Goal: Find contact information: Find contact information

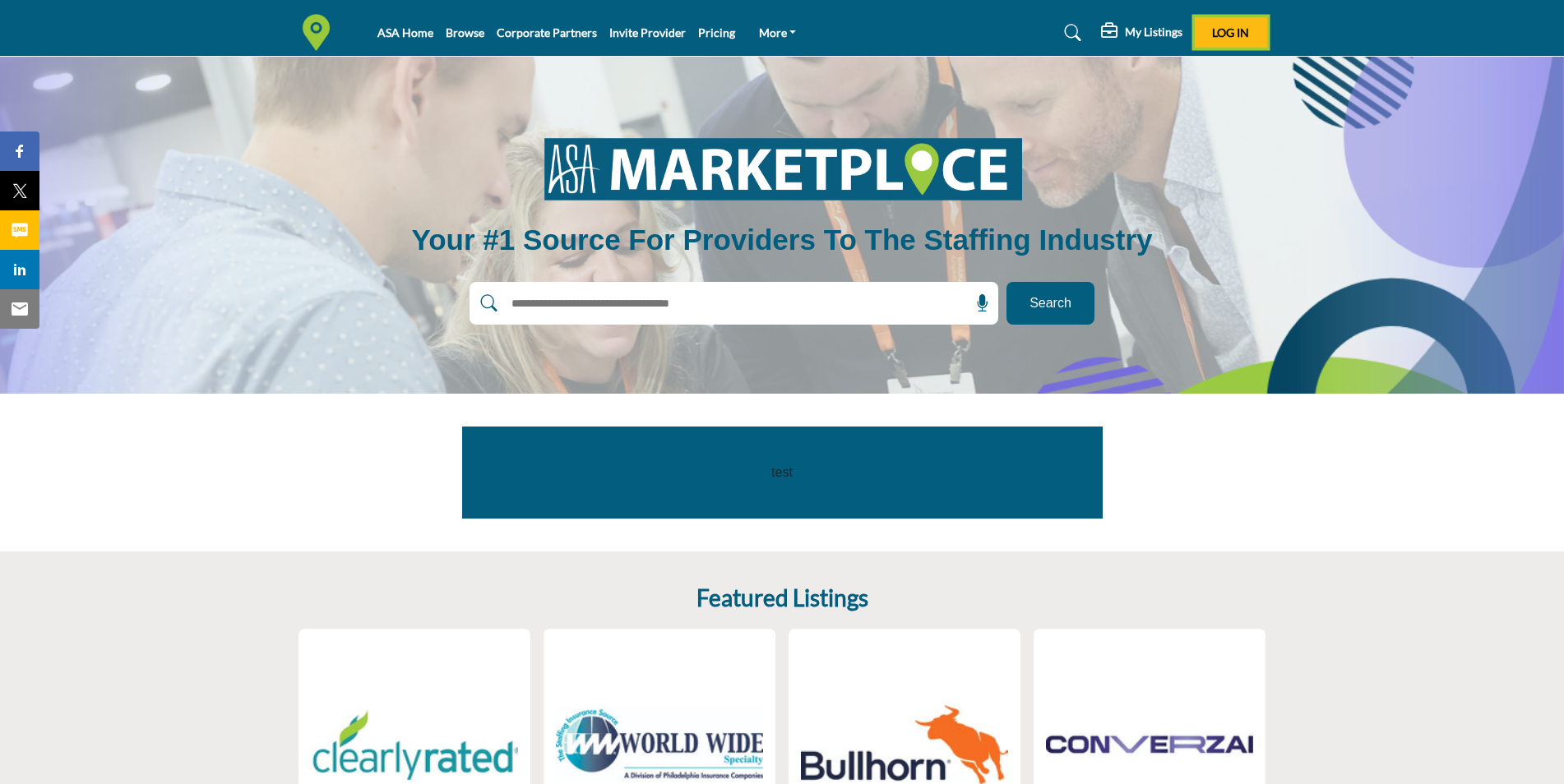
click at [1234, 26] on span "Log In" at bounding box center [1230, 32] width 37 height 14
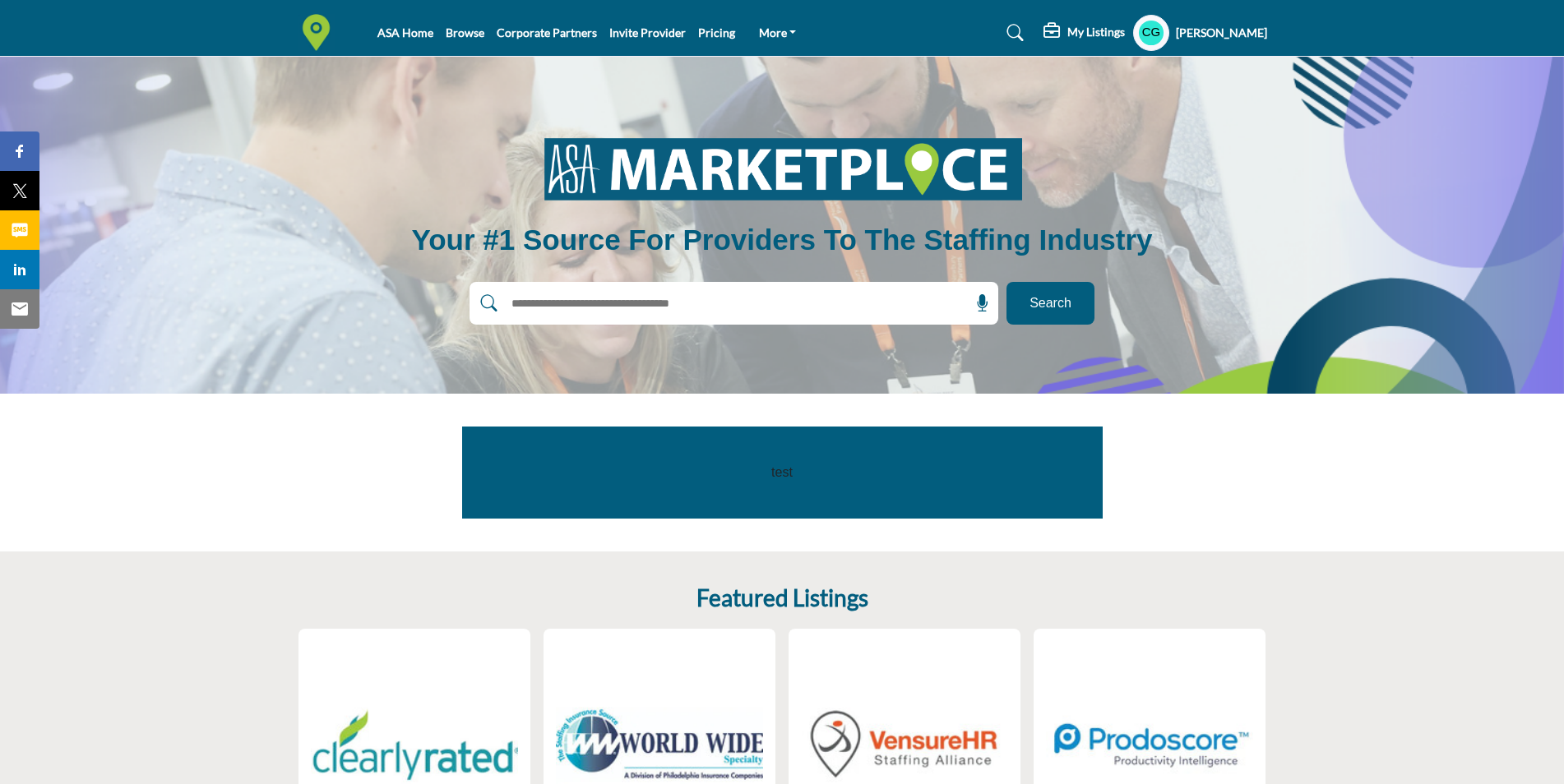
click at [714, 303] on input "text" at bounding box center [699, 303] width 392 height 24
type input "*******"
click at [1006, 282] on button "Search" at bounding box center [1050, 303] width 88 height 43
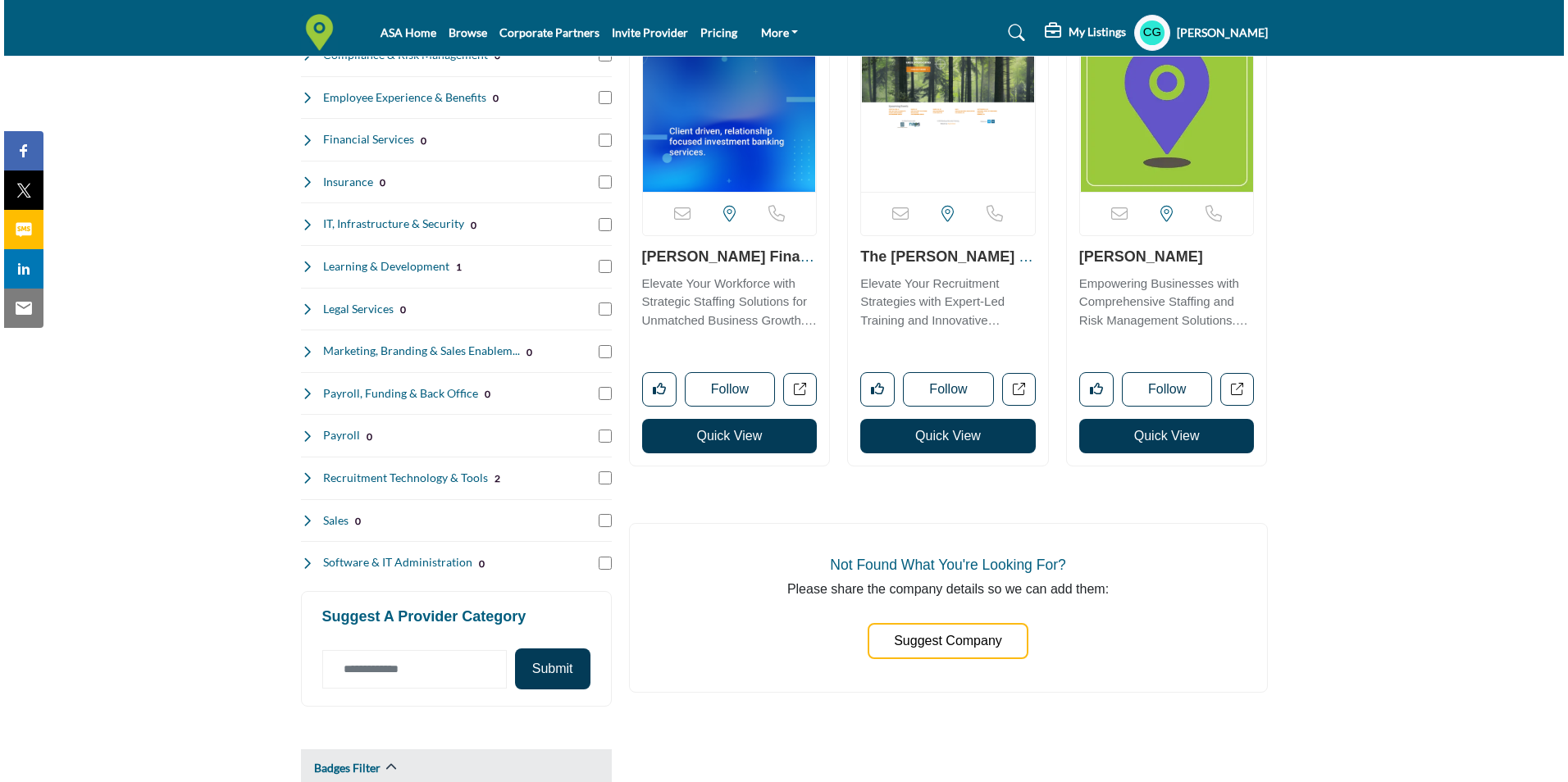
scroll to position [410, 0]
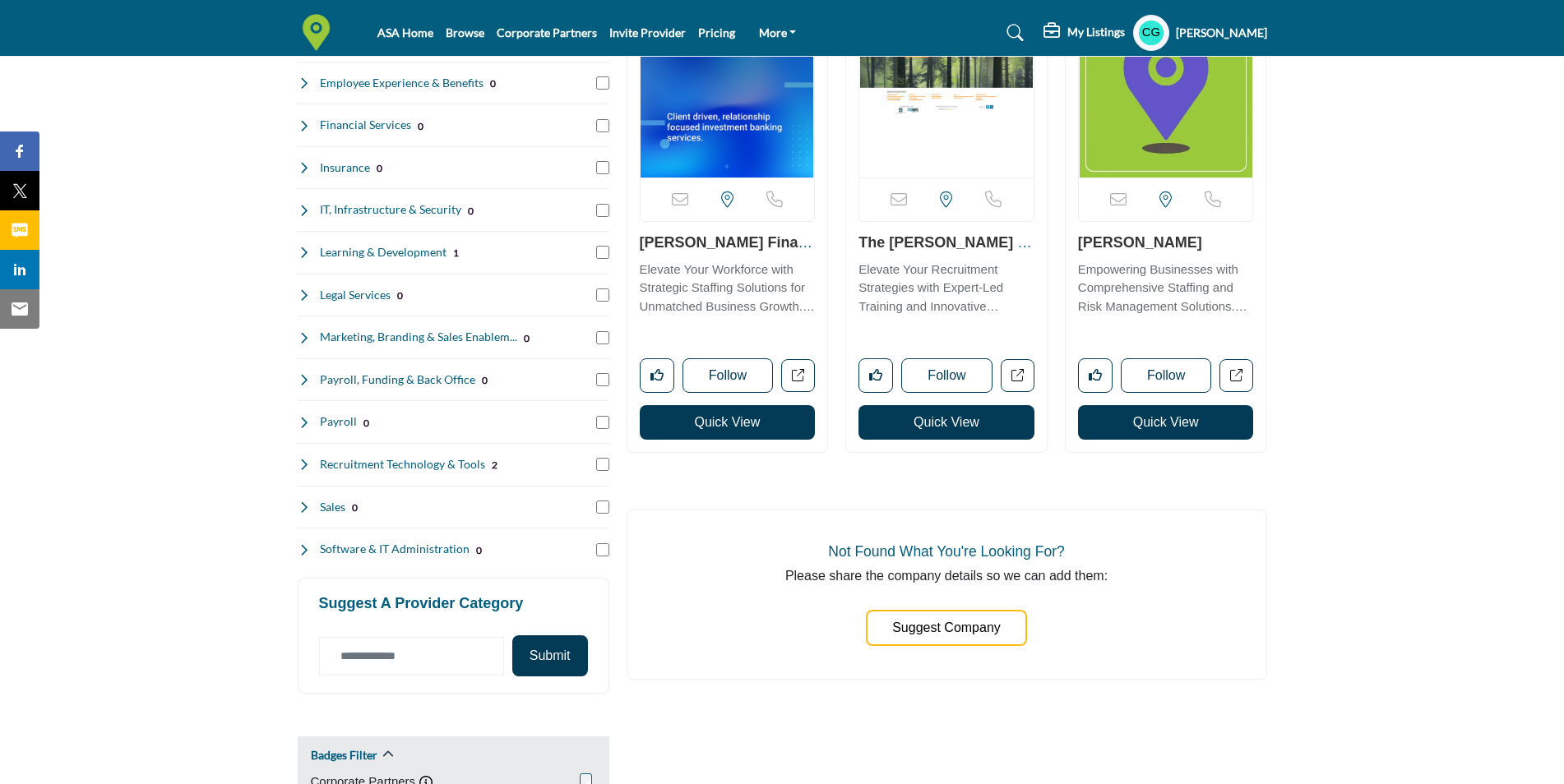
click at [738, 418] on button "Quick View" at bounding box center [728, 422] width 176 height 34
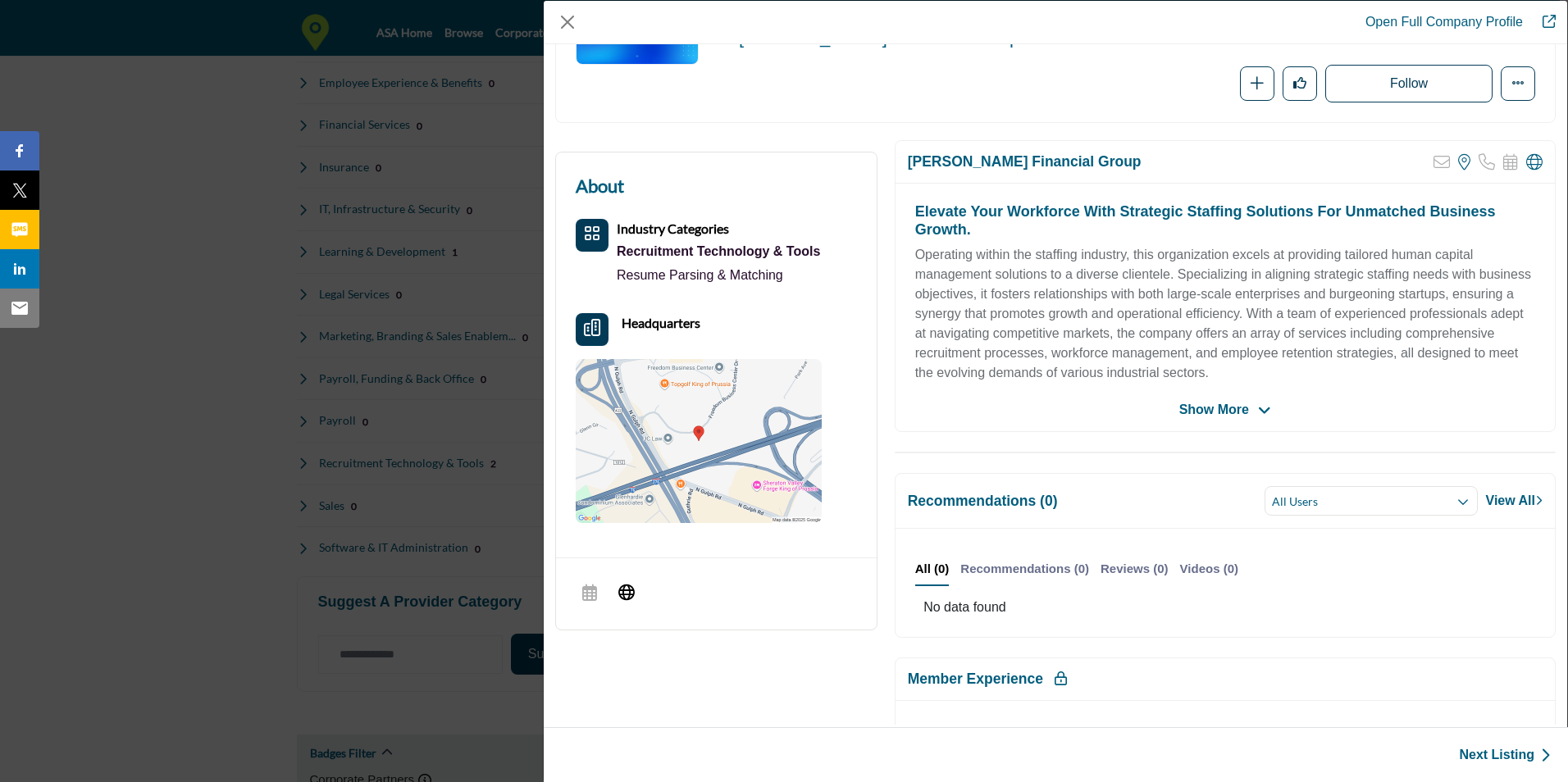
scroll to position [0, 0]
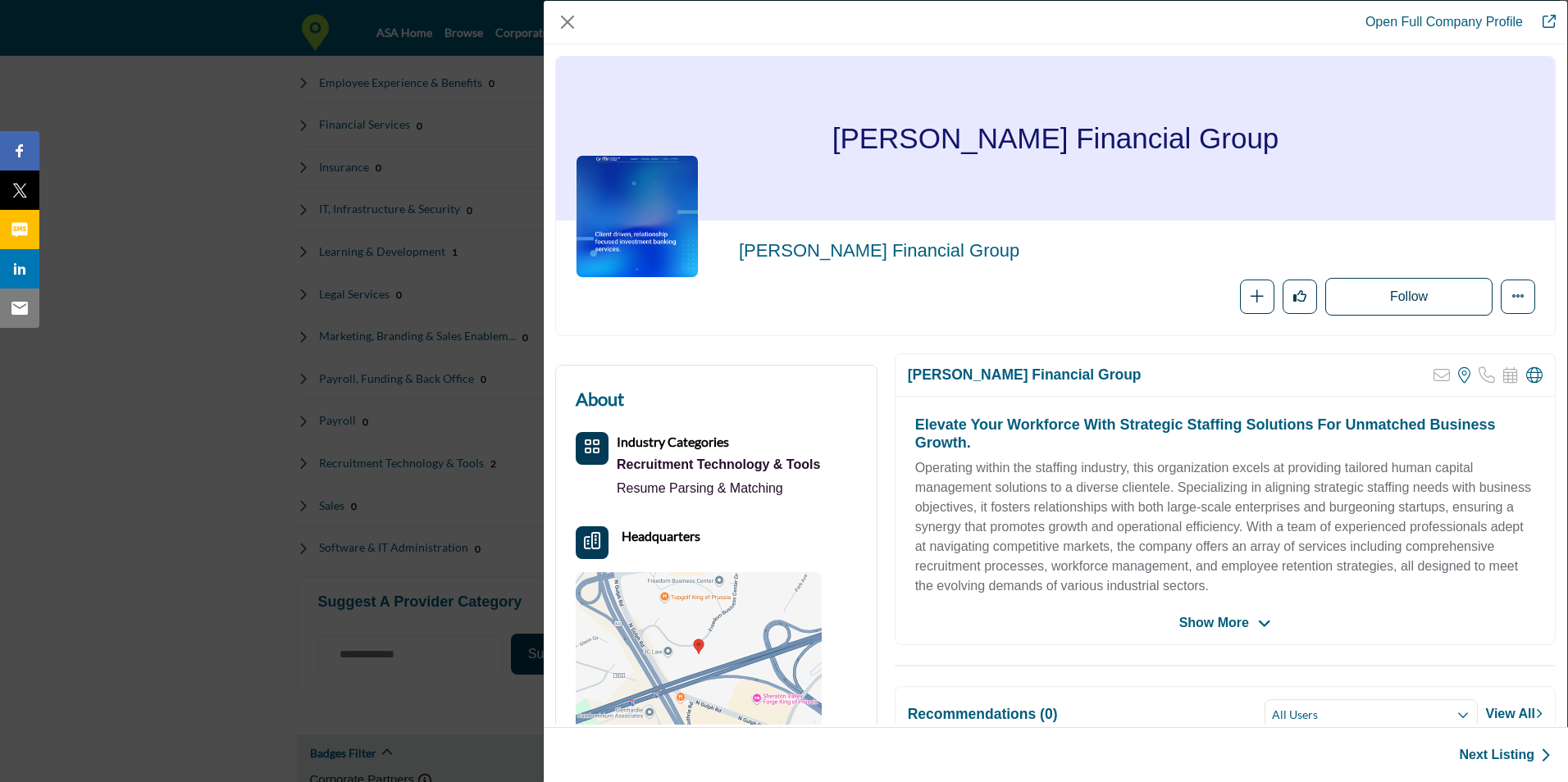
click at [637, 216] on img "Company Data Modal" at bounding box center [636, 216] width 123 height 123
click at [645, 204] on img "Company Data Modal" at bounding box center [636, 216] width 123 height 123
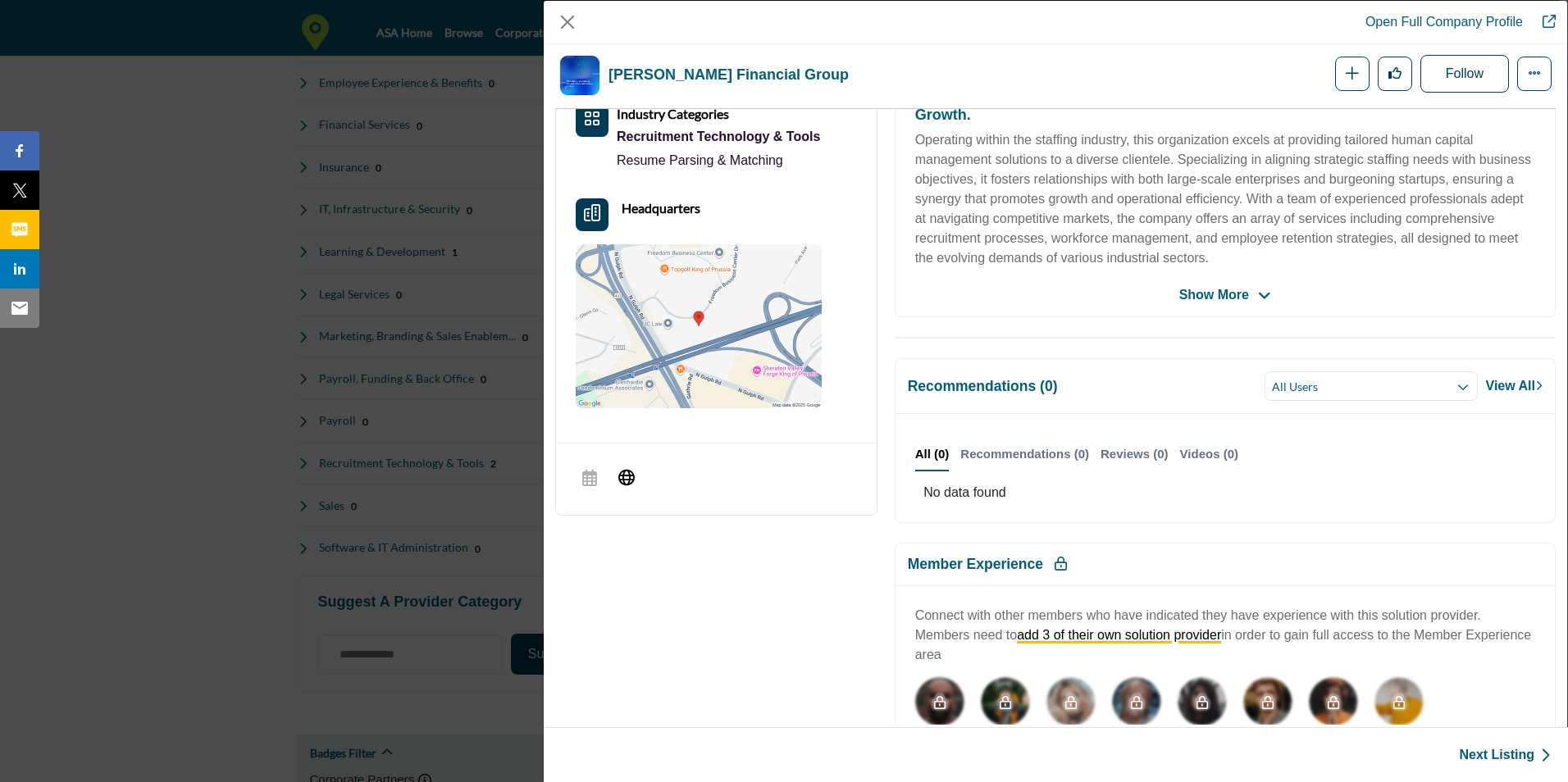
scroll to position [488, 0]
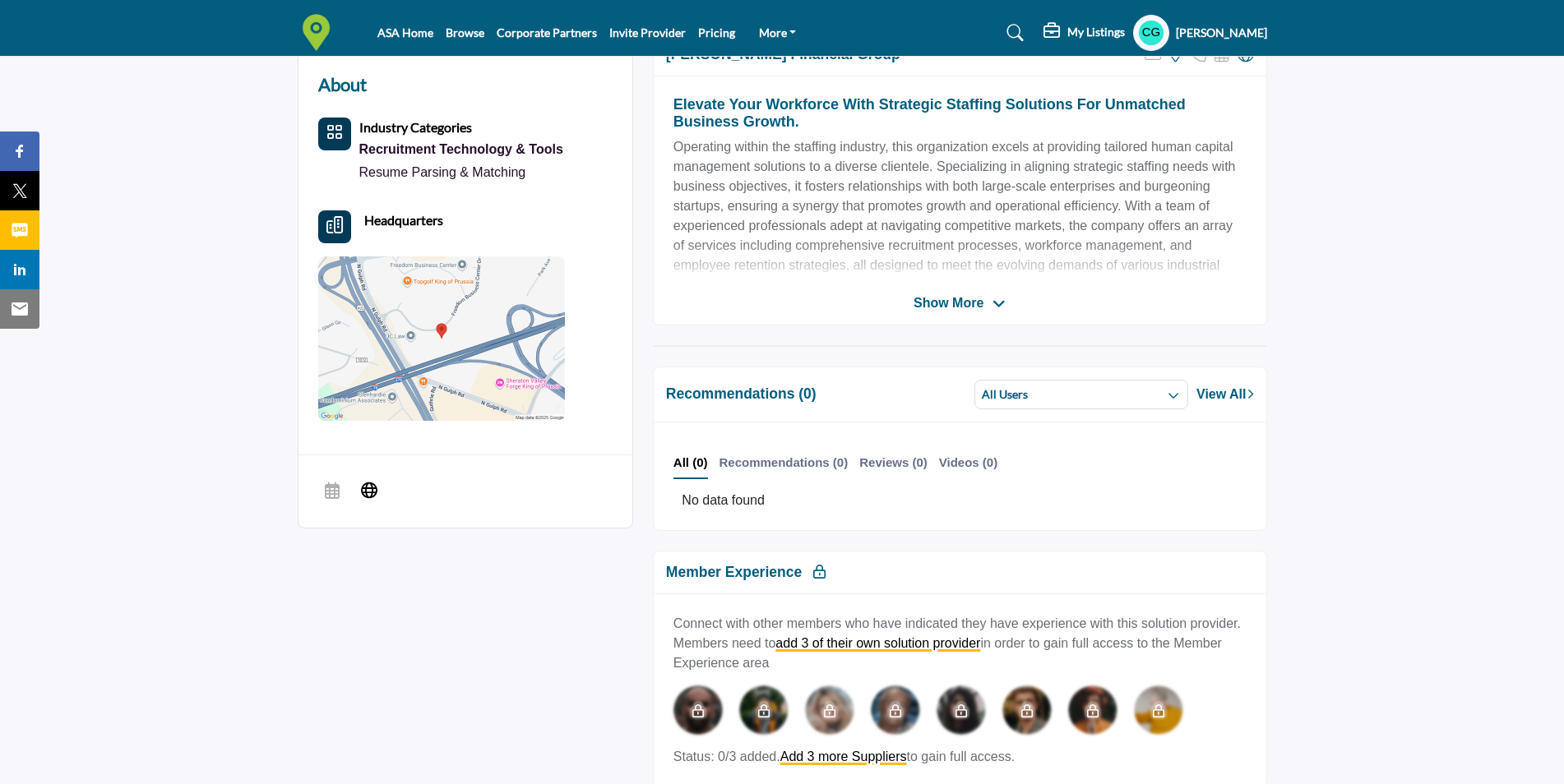
scroll to position [276, 0]
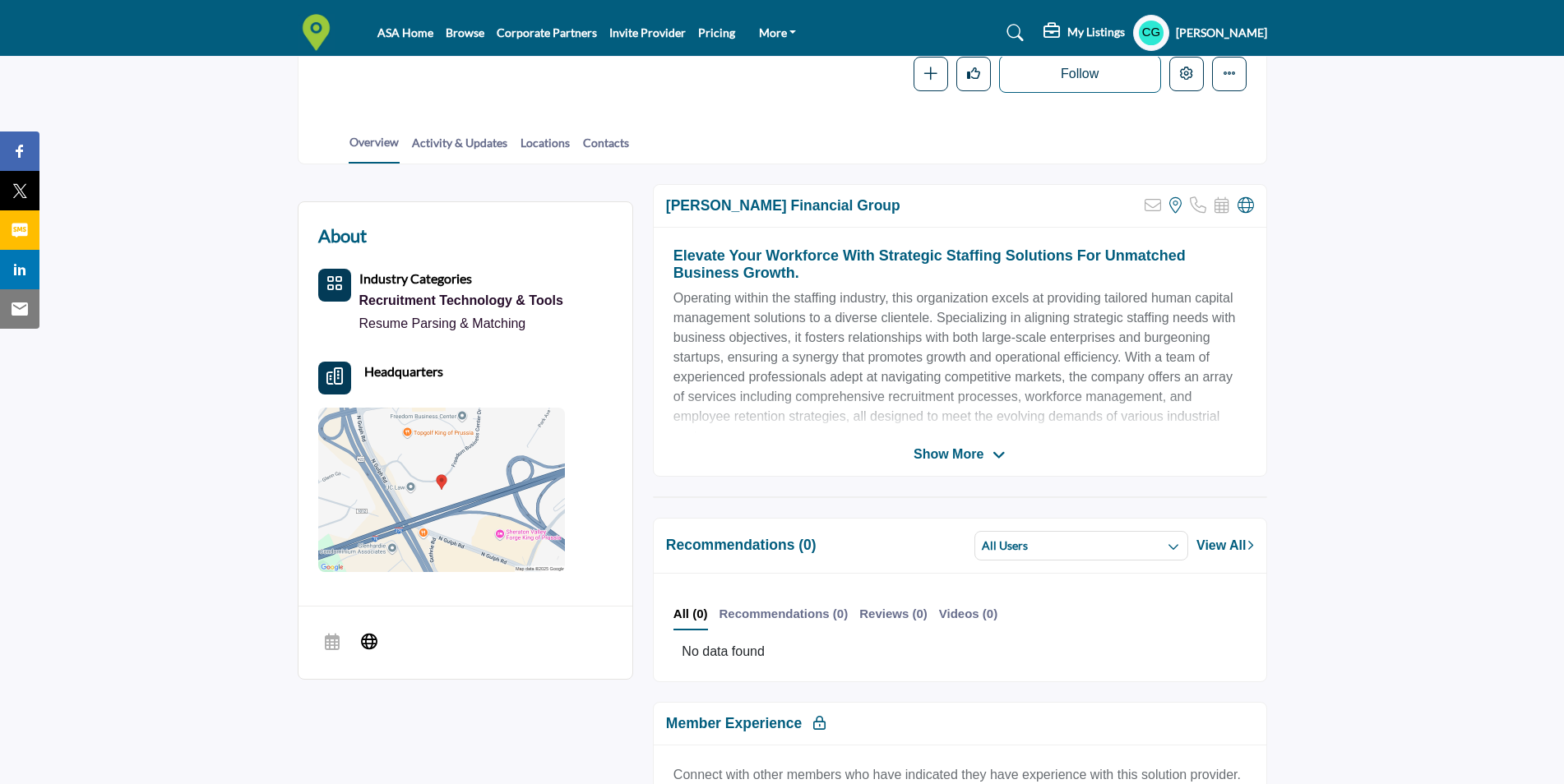
click at [953, 448] on span "Show More" at bounding box center [948, 454] width 70 height 20
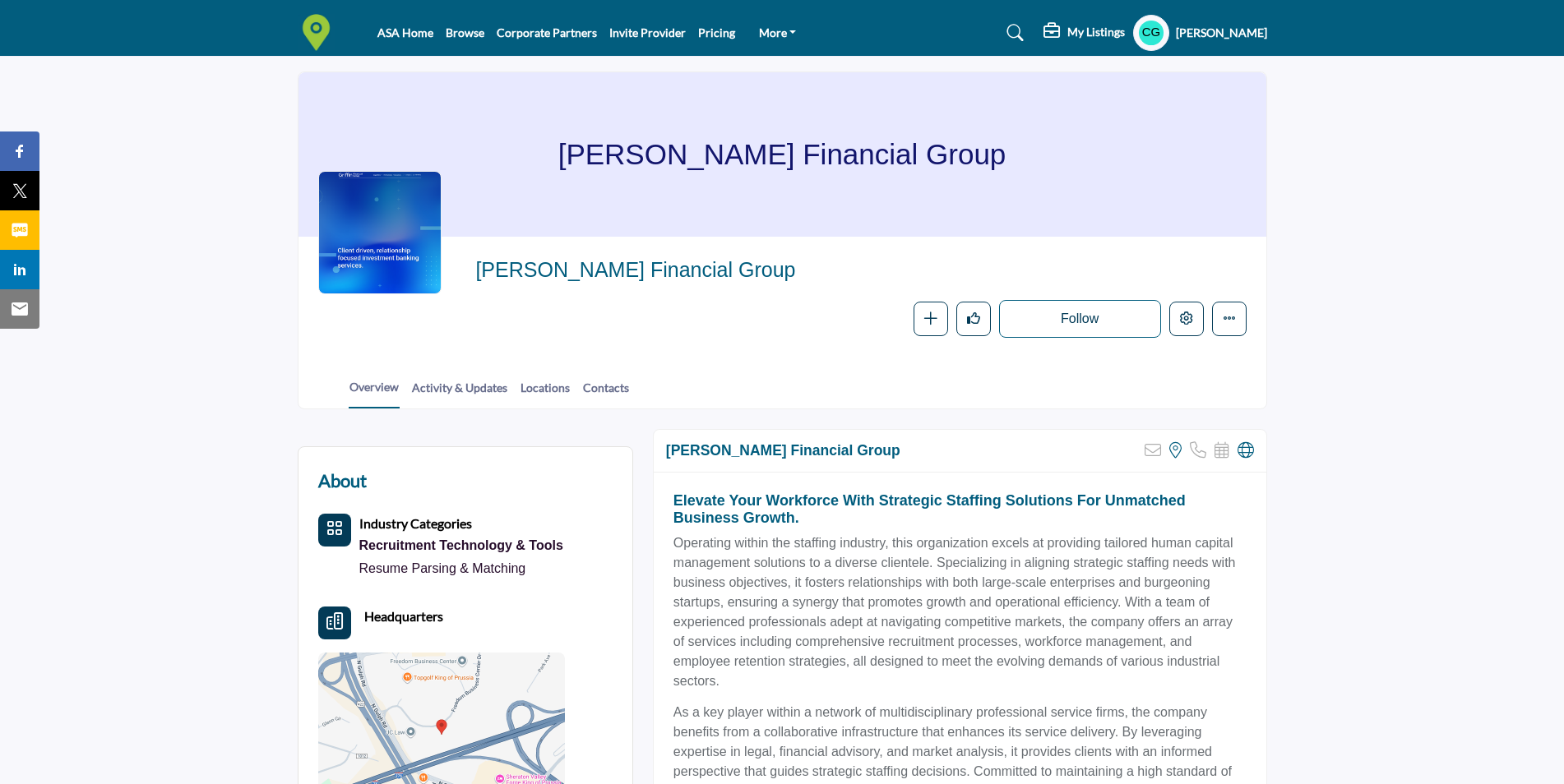
scroll to position [29, 0]
click at [604, 393] on link "Contacts" at bounding box center [605, 395] width 48 height 29
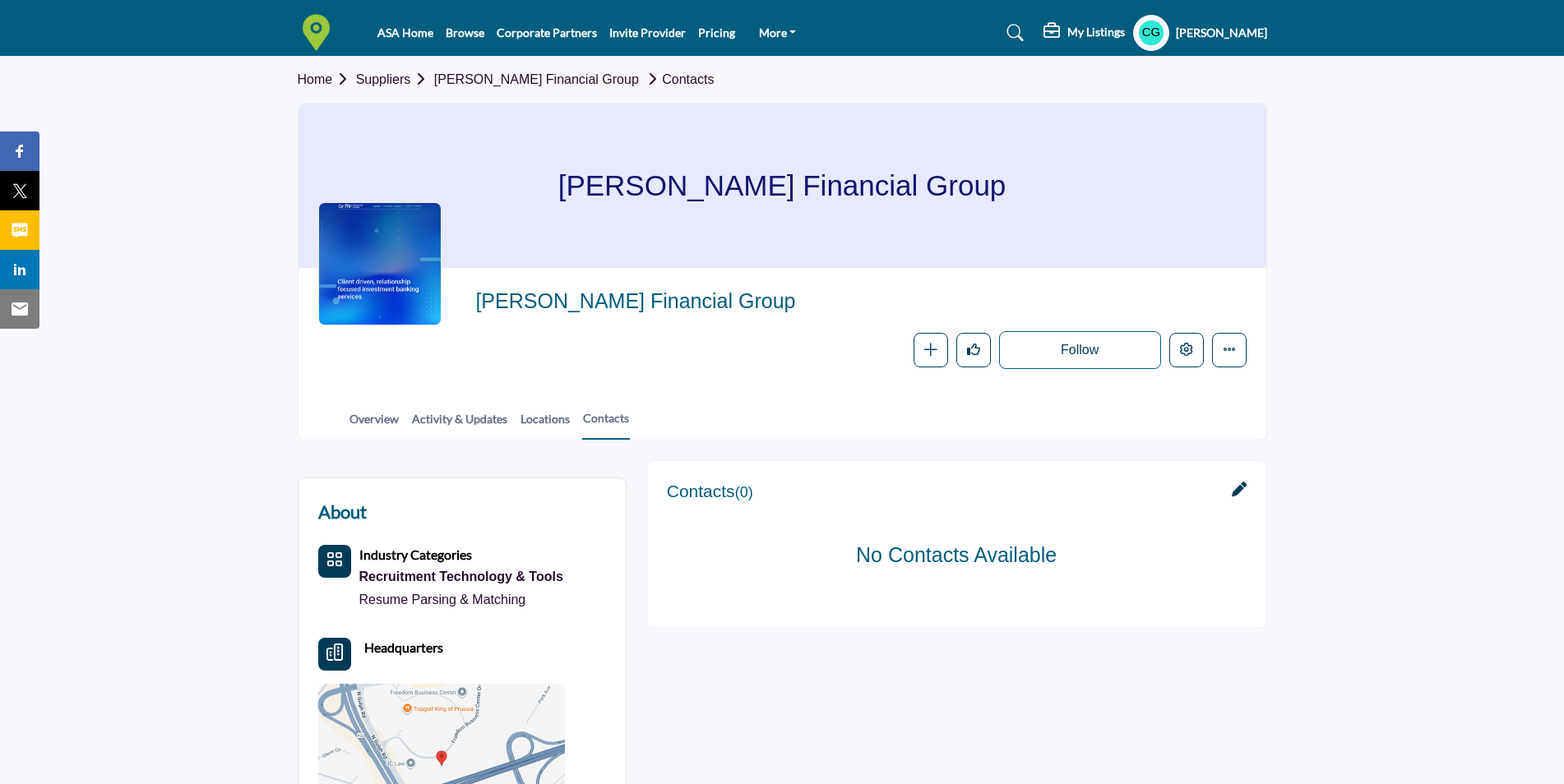
click at [1235, 489] on icon at bounding box center [1239, 490] width 15 height 15
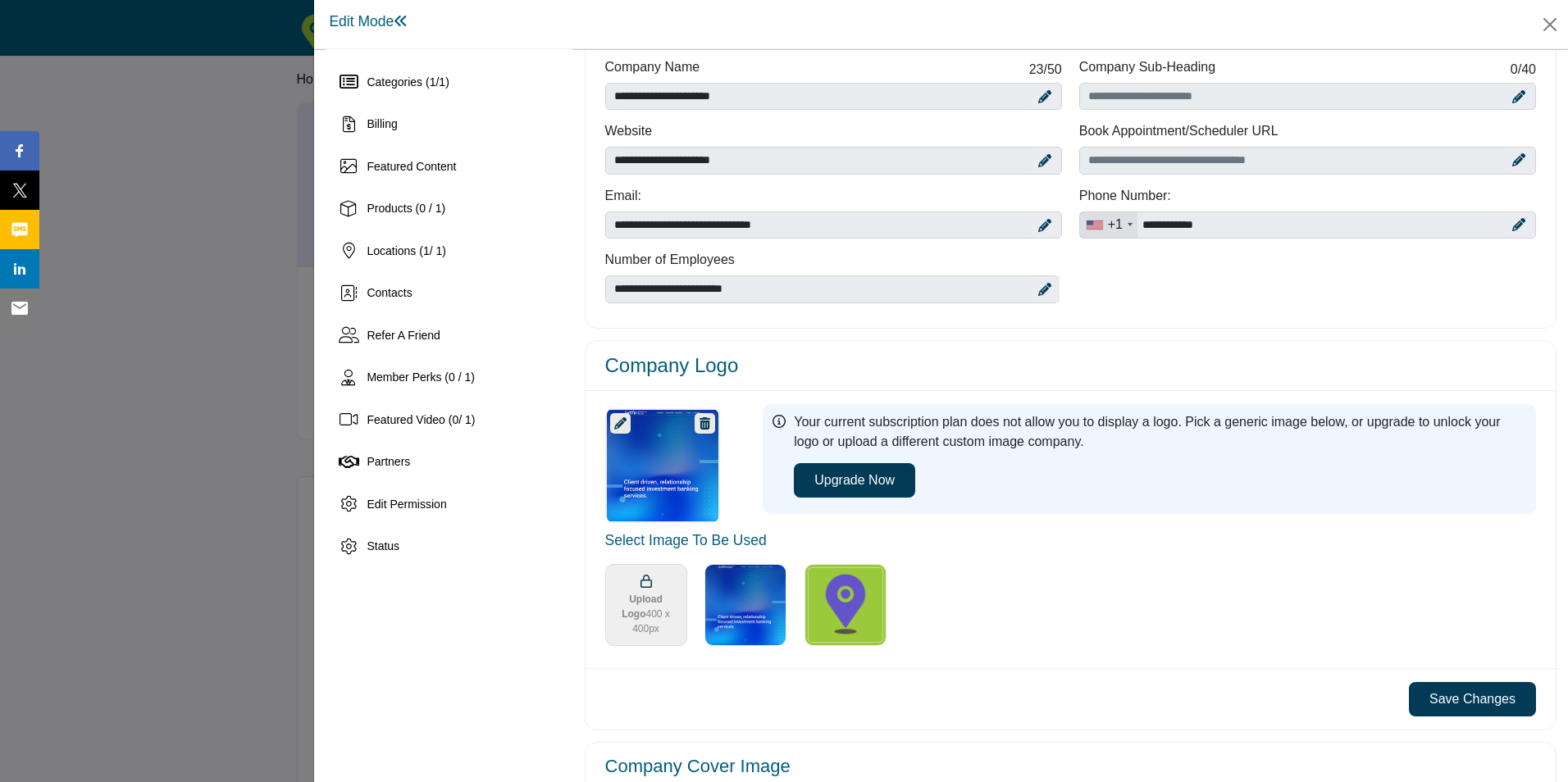
scroll to position [82, 0]
click at [1512, 164] on icon "Upgrade Scheduler" at bounding box center [1519, 161] width 13 height 13
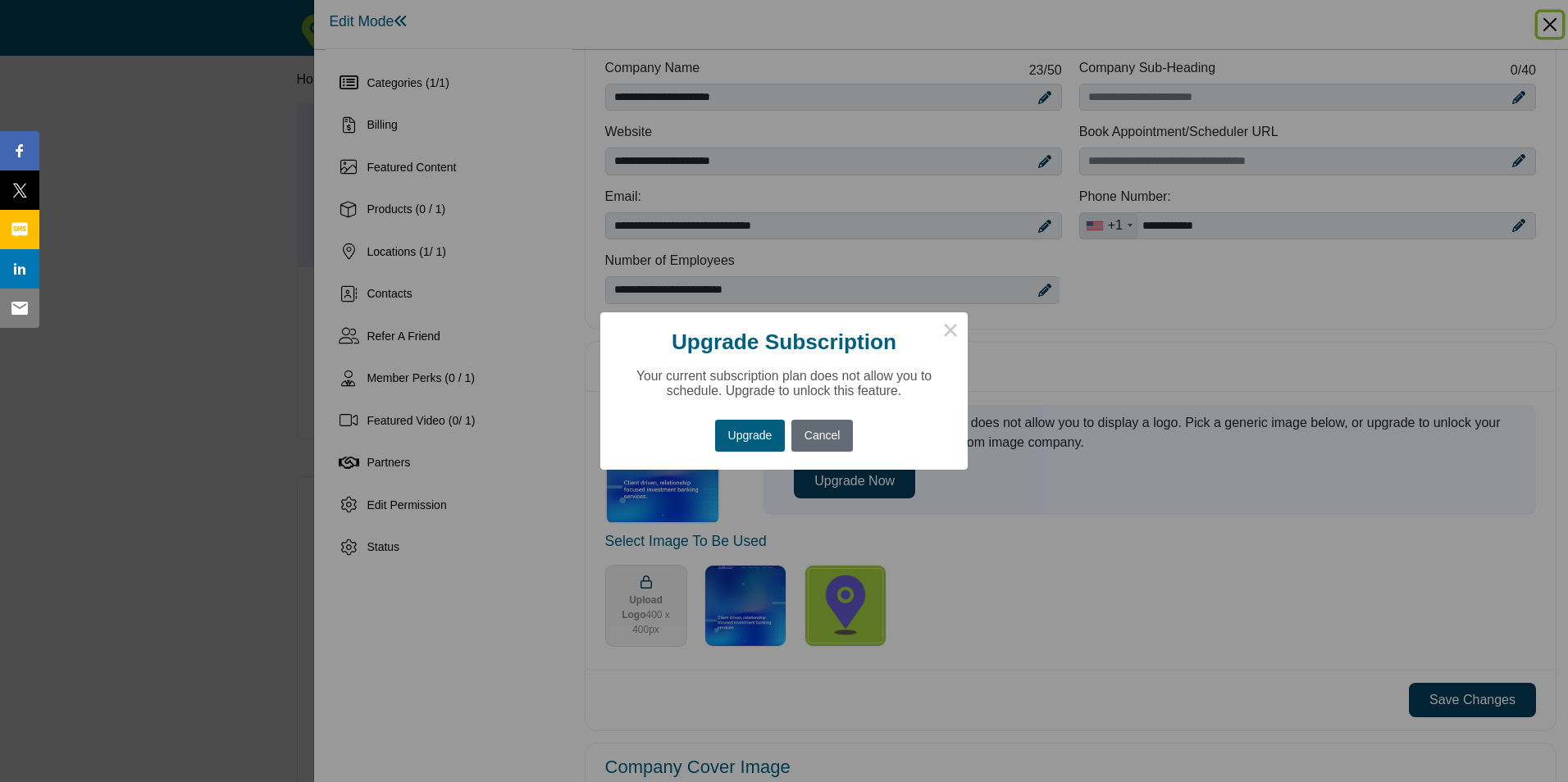
click at [809, 440] on button "Cancel" at bounding box center [821, 436] width 61 height 32
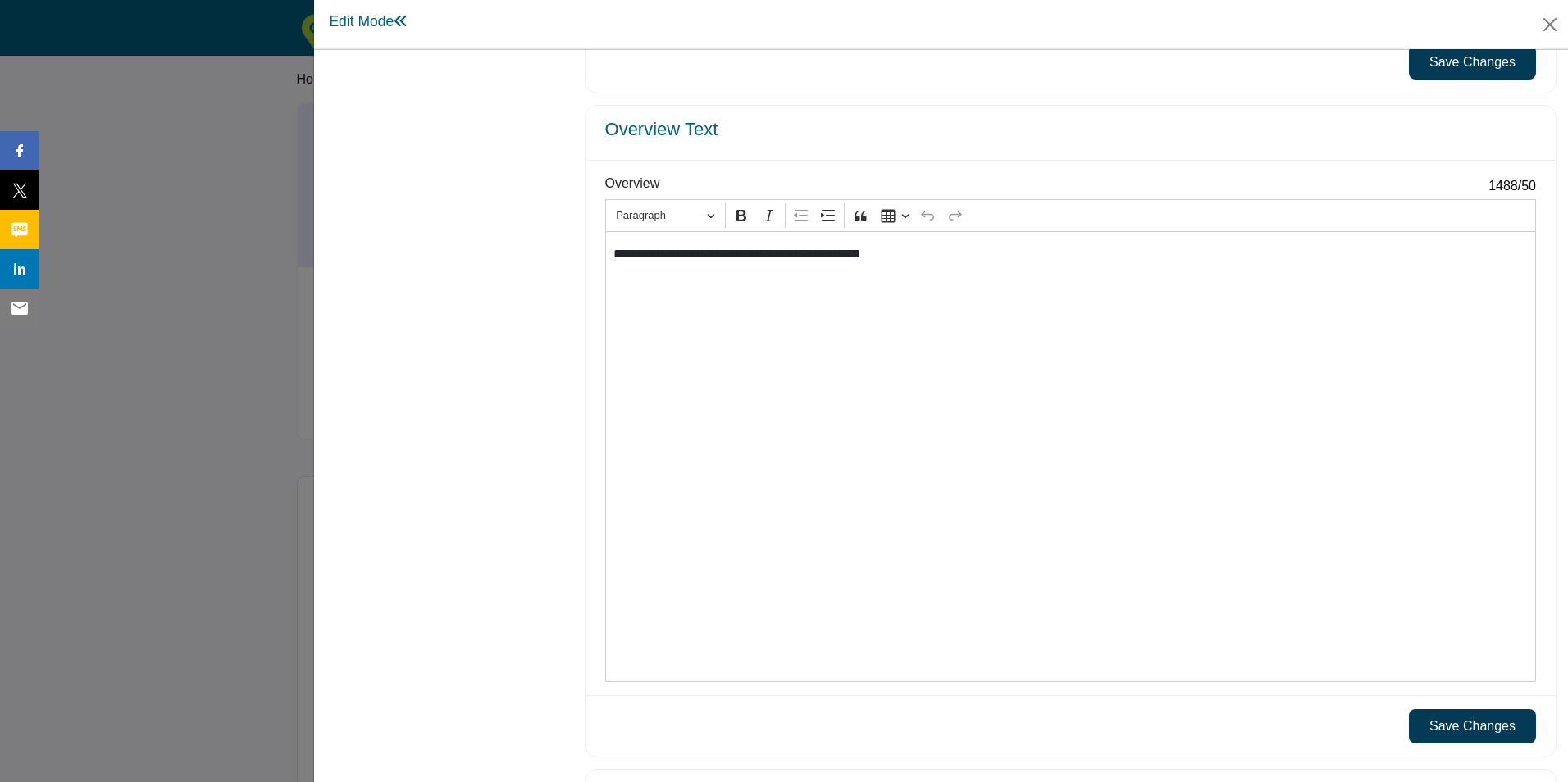
scroll to position [1541, 0]
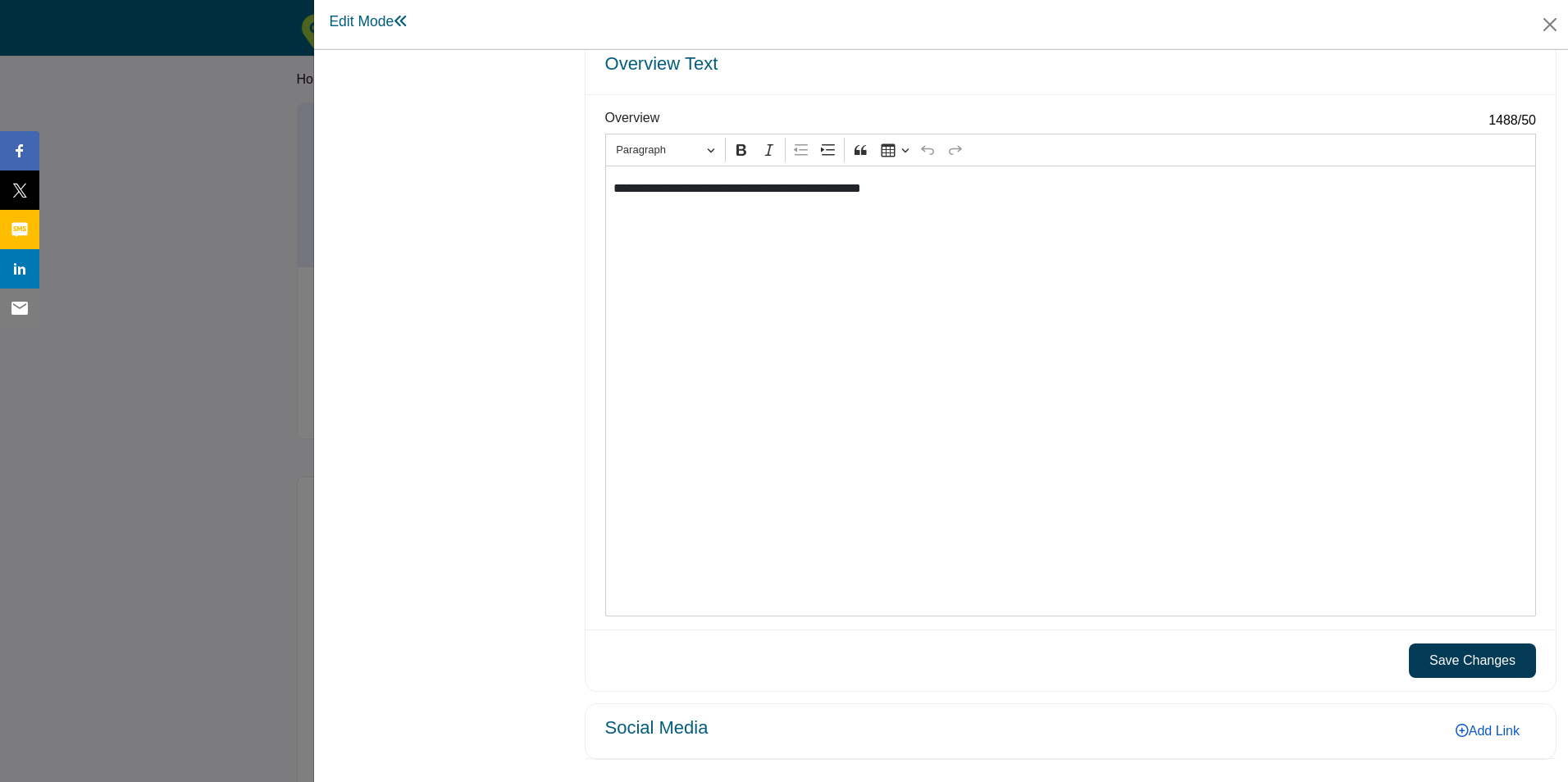
click at [1477, 728] on link "Add Link" at bounding box center [1488, 731] width 97 height 27
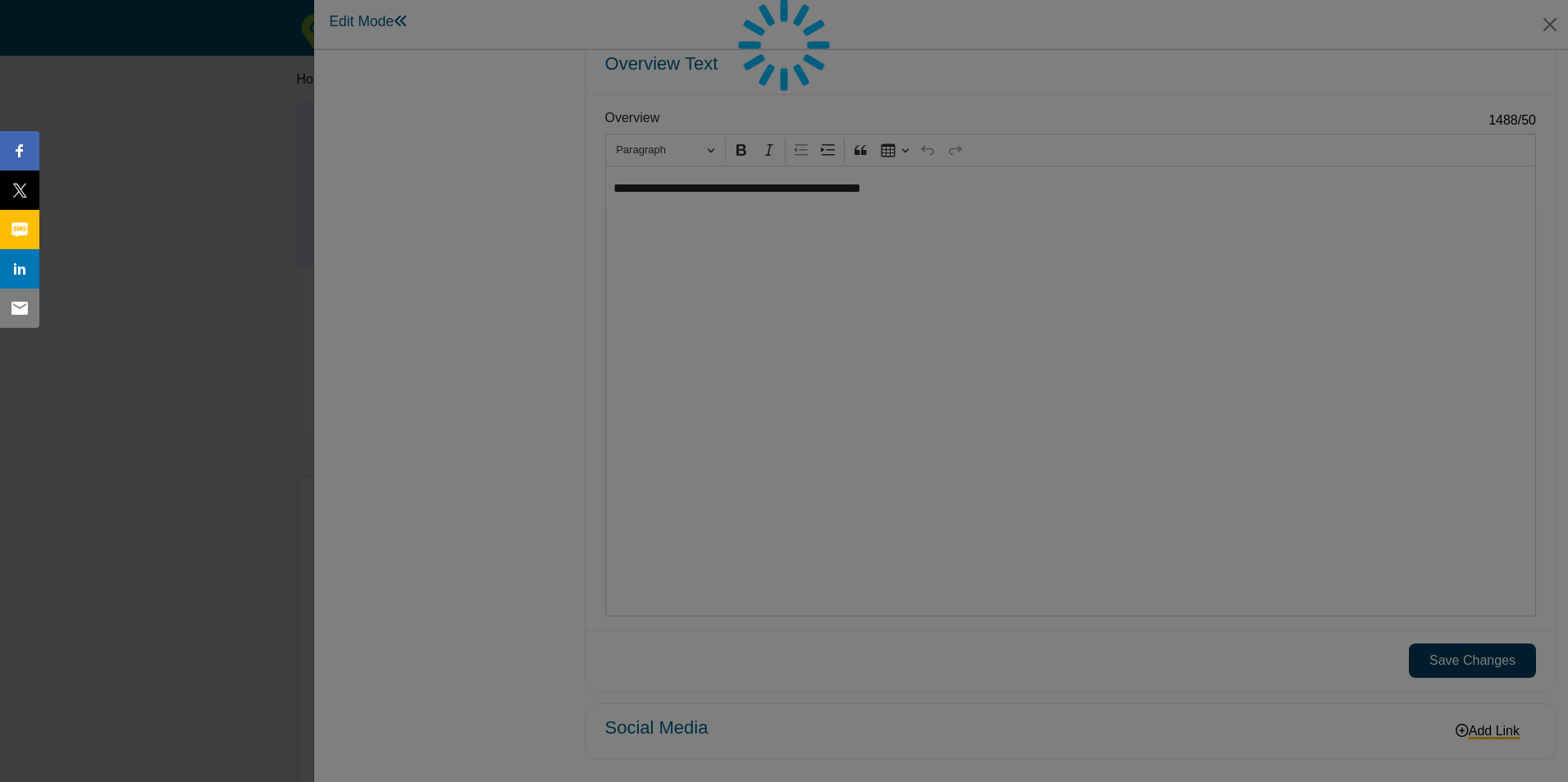
click at [1450, 729] on div at bounding box center [784, 391] width 1568 height 782
click at [1484, 733] on div at bounding box center [784, 391] width 1568 height 782
